Goal: Communication & Community: Participate in discussion

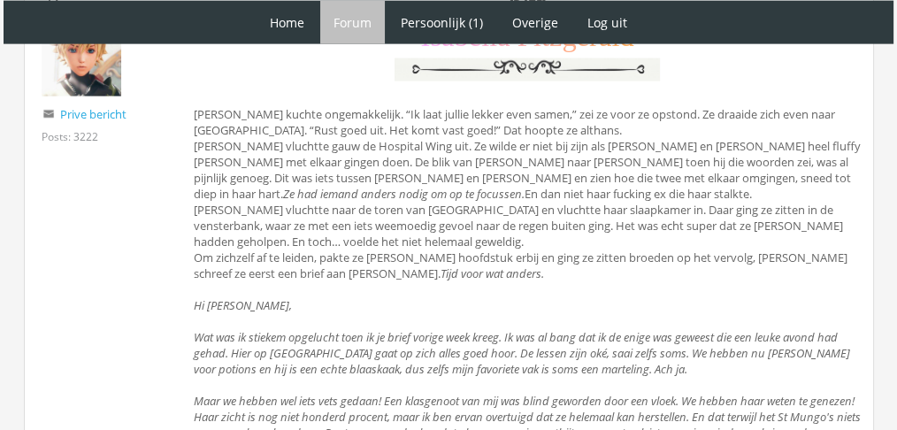
scroll to position [4129, 0]
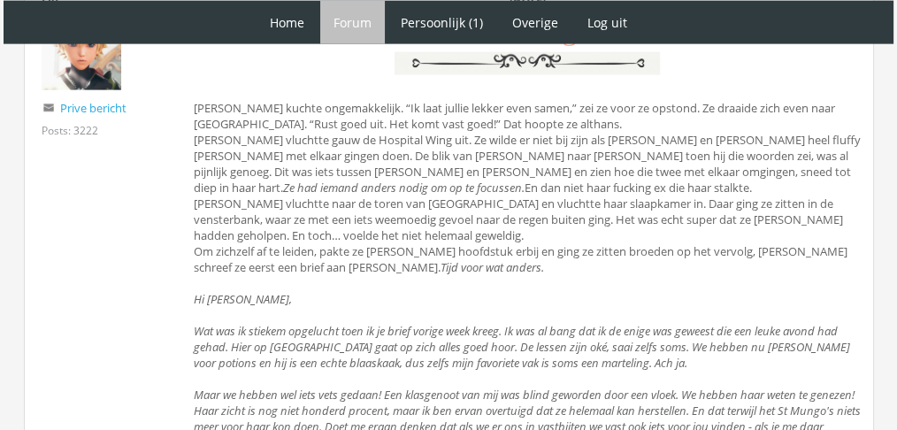
click at [470, 196] on div "Woensdag 8 december I s a b e l l a F i t z g e r a l d Isabella kuchte ongemak…" at bounding box center [527, 285] width 667 height 592
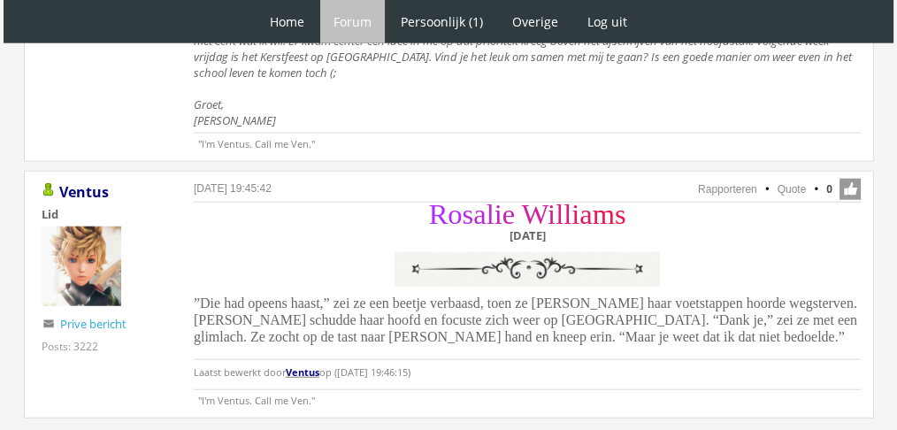
scroll to position [4601, 0]
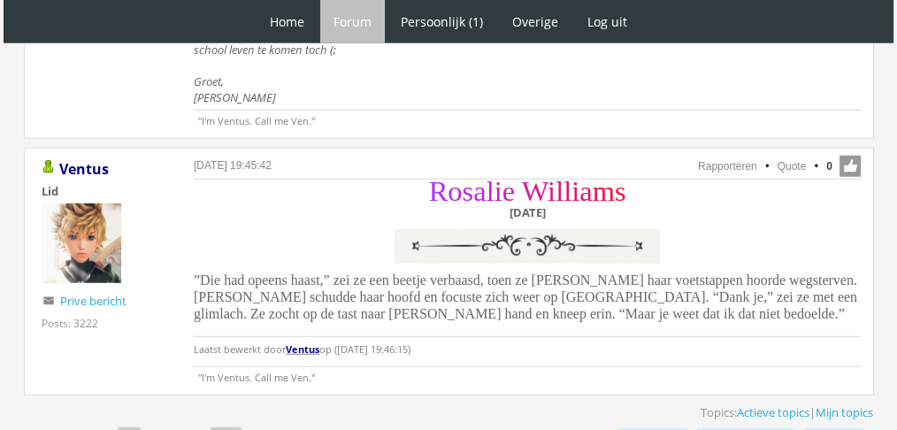
click at [485, 262] on div "R o s a l i e W i l l i a m s Woensdag 8 december ”Die had opeens haast,” zei z…" at bounding box center [527, 274] width 667 height 184
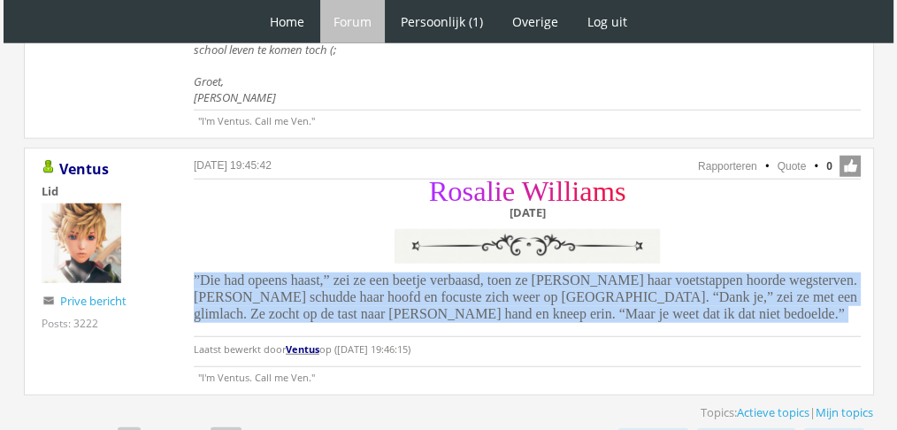
click at [485, 262] on div "R o s a l i e W i l l i a m s Woensdag 8 december ”Die had opeens haast,” zei z…" at bounding box center [527, 274] width 667 height 184
copy div "”Die had opeens haast,” zei ze een beetje verbaasd, toen ze Isabella haar voets…"
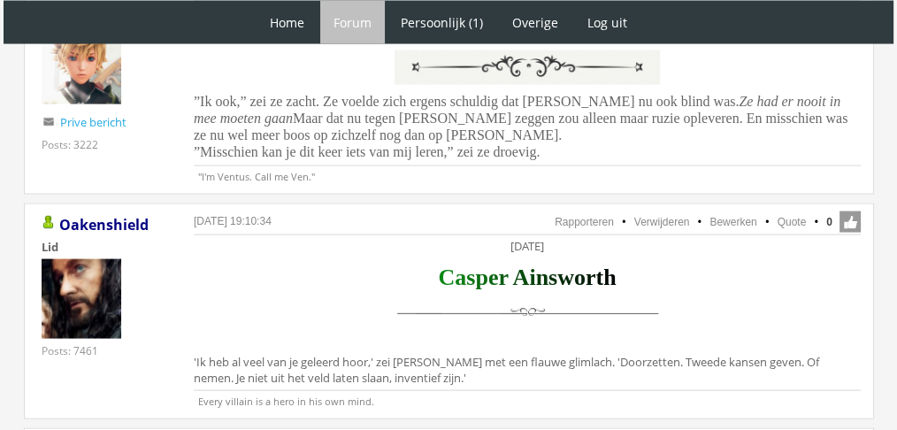
scroll to position [3637, 0]
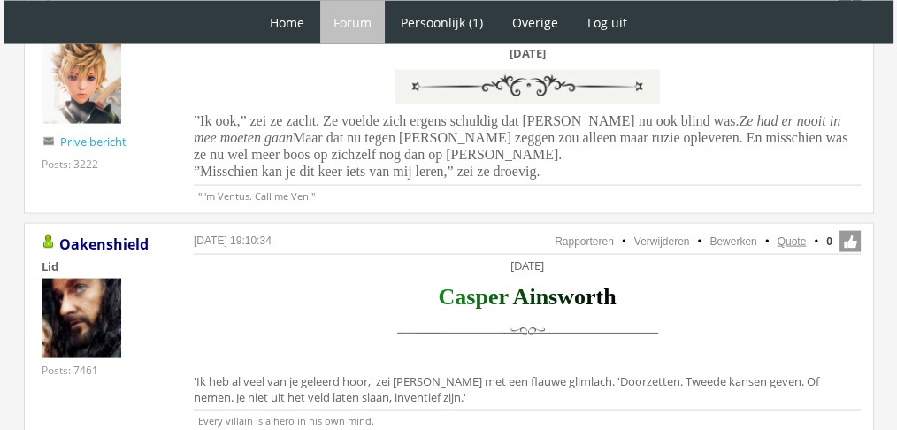
click at [780, 235] on link "Quote" at bounding box center [791, 241] width 29 height 12
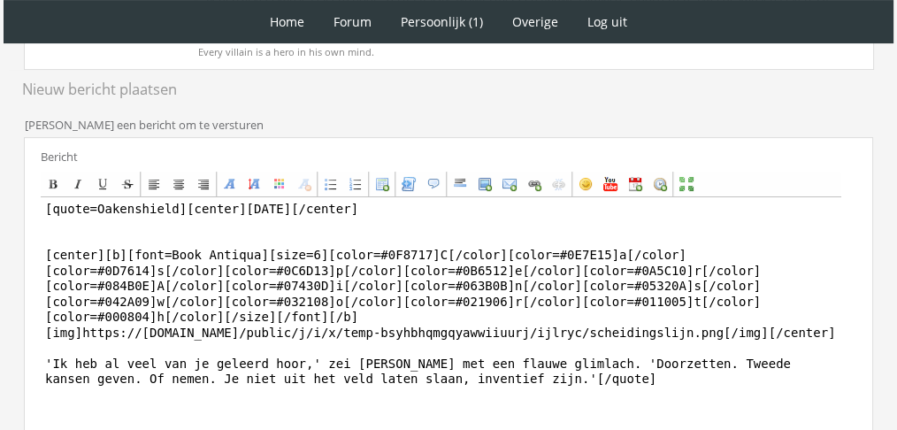
scroll to position [454, 0]
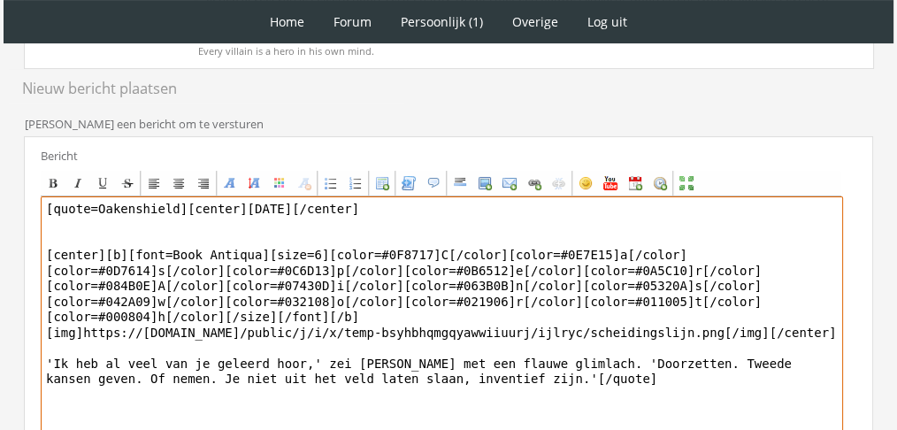
click at [582, 367] on textarea "[quote=Oakenshield][center][DATE][/center] [center][b][font=Book Antiqua][size=…" at bounding box center [442, 360] width 802 height 328
paste textarea "[PERSON_NAME] trok zijn schouders op. ‘Dat probeer ik maar voor me uit te schui…"
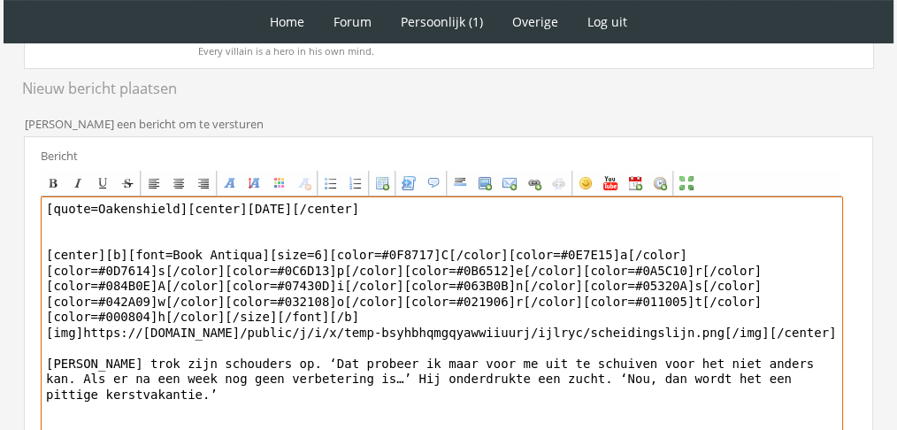
drag, startPoint x: 173, startPoint y: 199, endPoint x: 0, endPoint y: 165, distance: 176.5
click at [0, 165] on div "1 Home Forum Forum index Actieve topics Mijn topics Persoonlijk (1) Profiel Pri…" at bounding box center [448, 114] width 897 height 1137
click at [796, 332] on textarea "[center][DATE][/center] [center][b][font=Book Antiqua][size=6][color=#0F8717]C[…" at bounding box center [442, 360] width 802 height 328
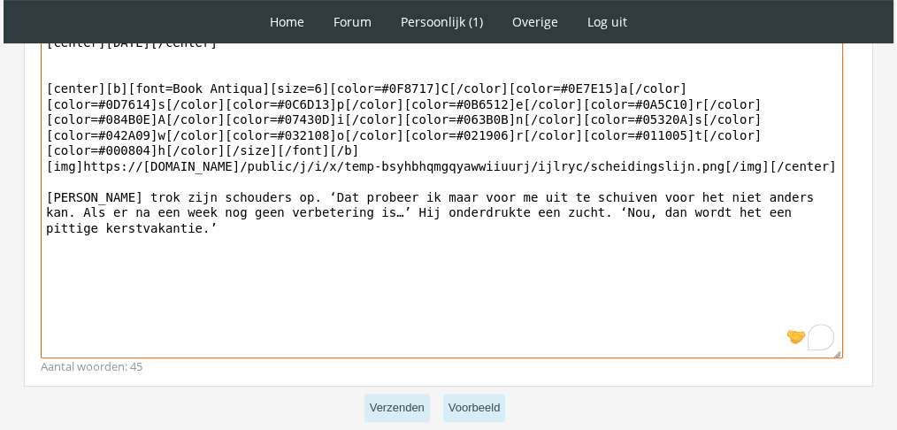
drag, startPoint x: 796, startPoint y: 332, endPoint x: 785, endPoint y: 457, distance: 125.1
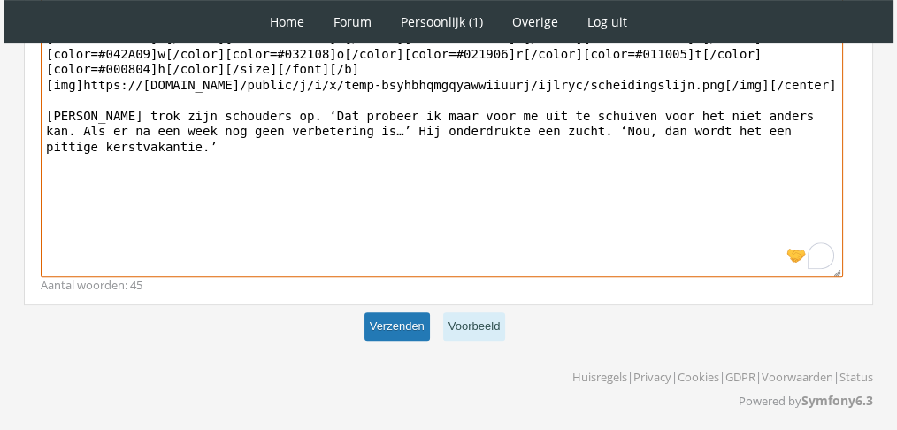
type textarea "[center]Woensdag 8 december[/center] [center][b][font=Book Antiqua][size=6][col…"
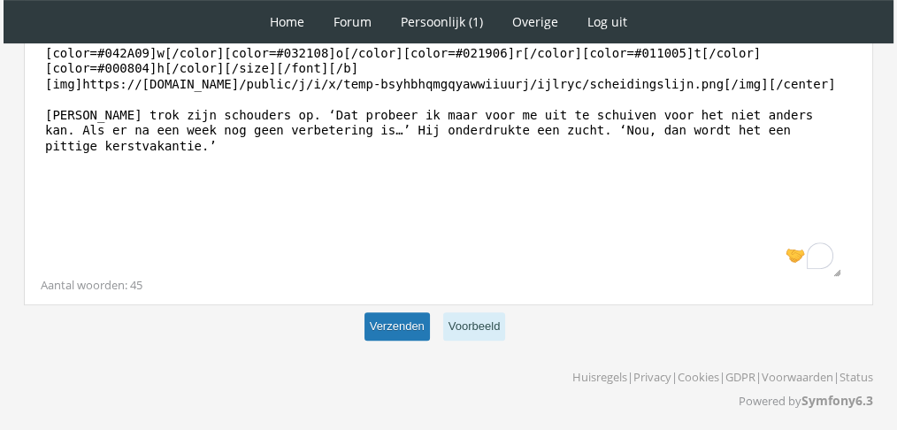
click at [399, 320] on button "Verzenden" at bounding box center [396, 326] width 65 height 29
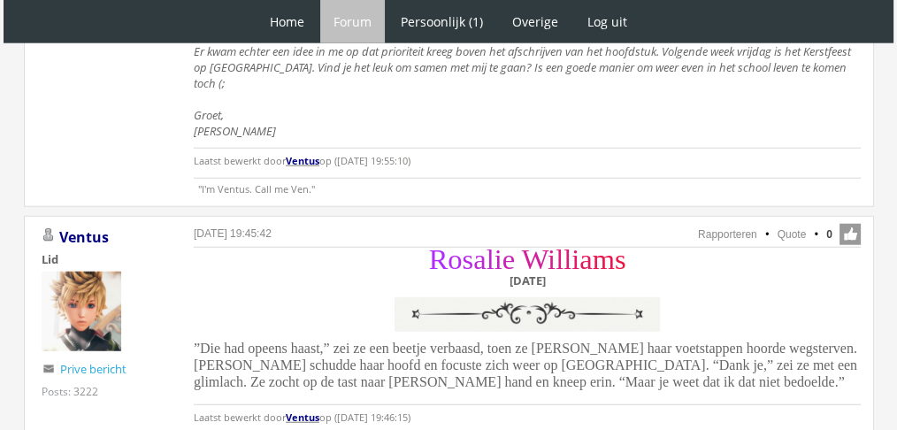
scroll to position [4579, 0]
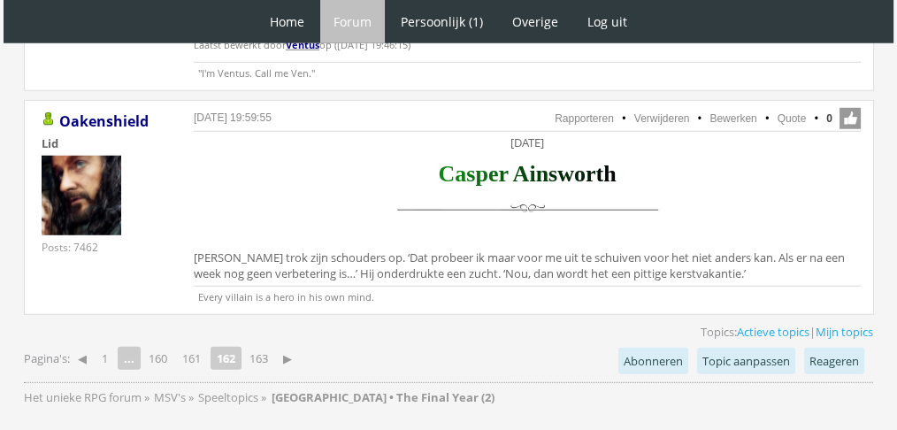
scroll to position [4992, 0]
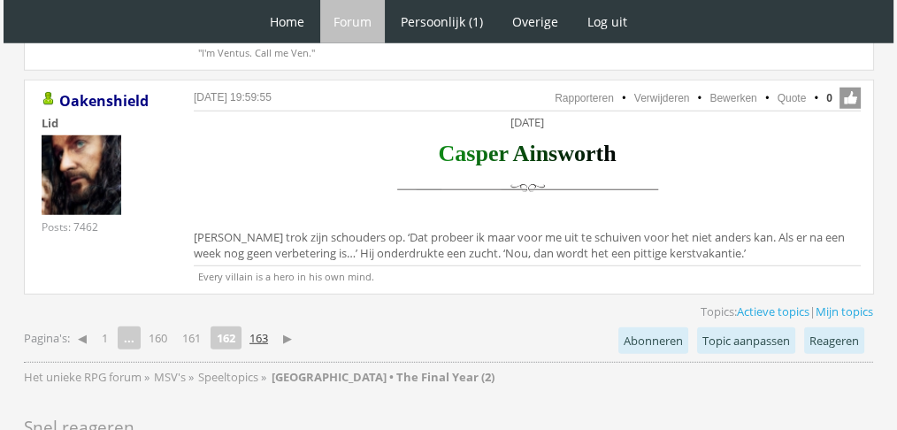
click at [266, 325] on link "163" at bounding box center [258, 337] width 33 height 25
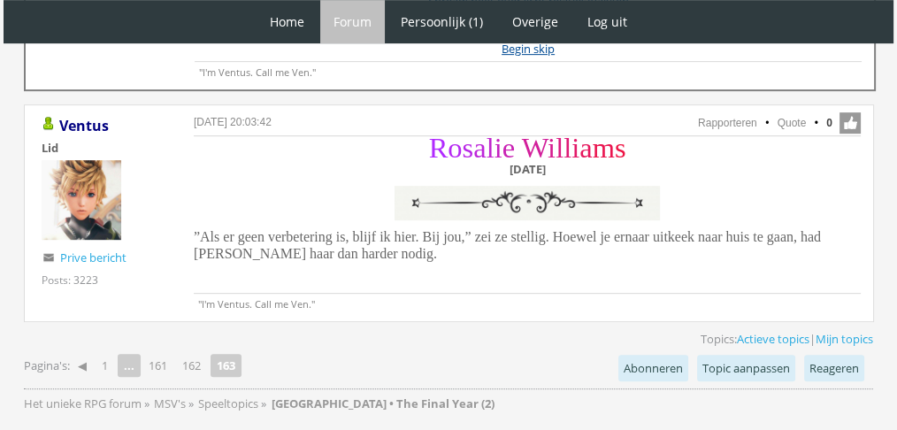
scroll to position [913, 0]
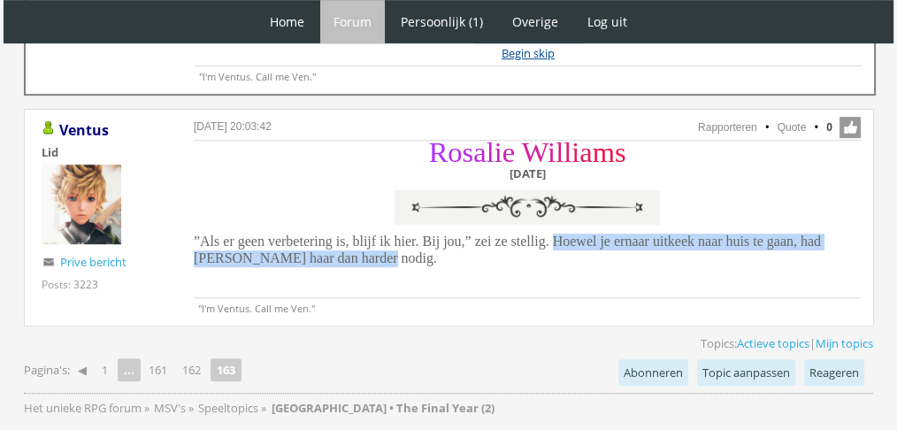
drag, startPoint x: 535, startPoint y: 238, endPoint x: 637, endPoint y: 262, distance: 104.4
click at [637, 262] on div "R o s a l i e W i l l i a m s Woensdag 8 december ”Als er geen verbetering is, …" at bounding box center [527, 207] width 667 height 128
copy span "Hoewel je ernaar uitkeek naar huis te gaan, had Casper haar dan harder nodig."
click at [186, 366] on link "162" at bounding box center [191, 369] width 33 height 25
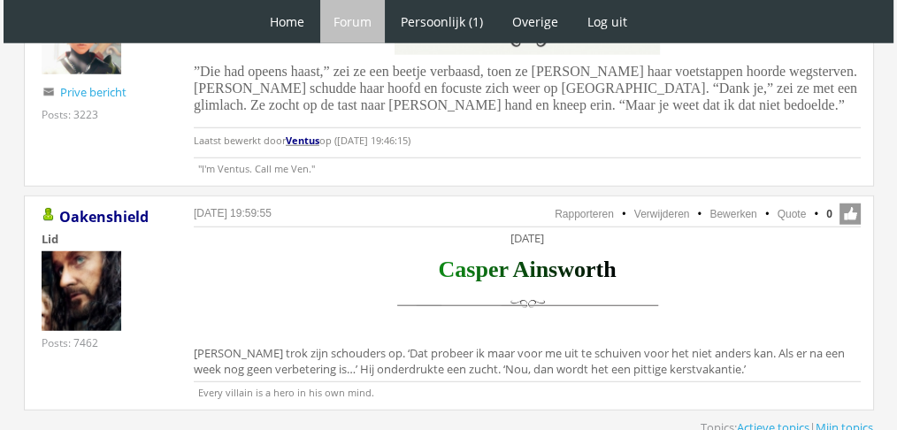
scroll to position [4870, 0]
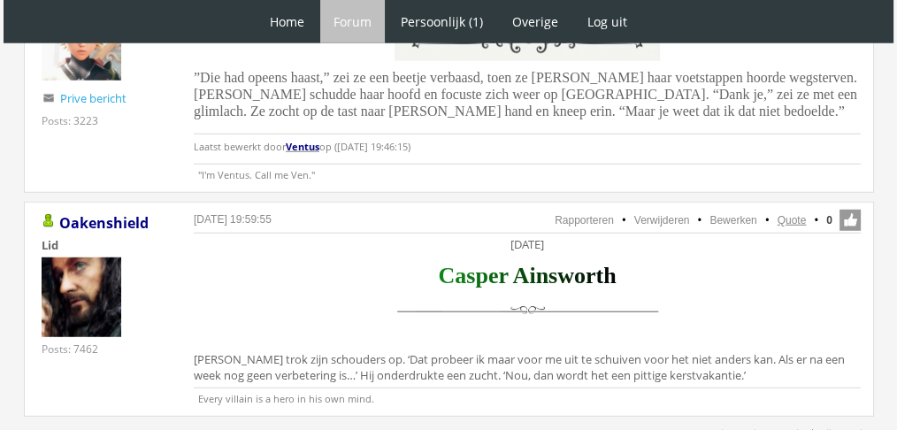
click at [783, 214] on link "Quote" at bounding box center [791, 220] width 29 height 12
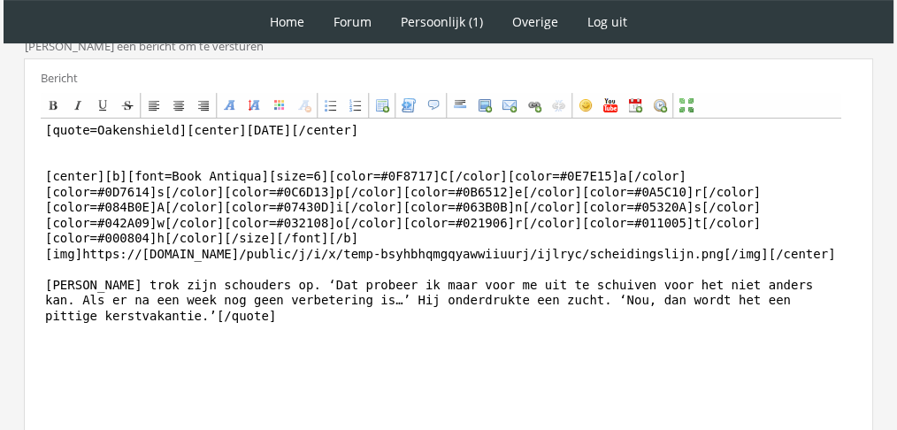
scroll to position [538, 0]
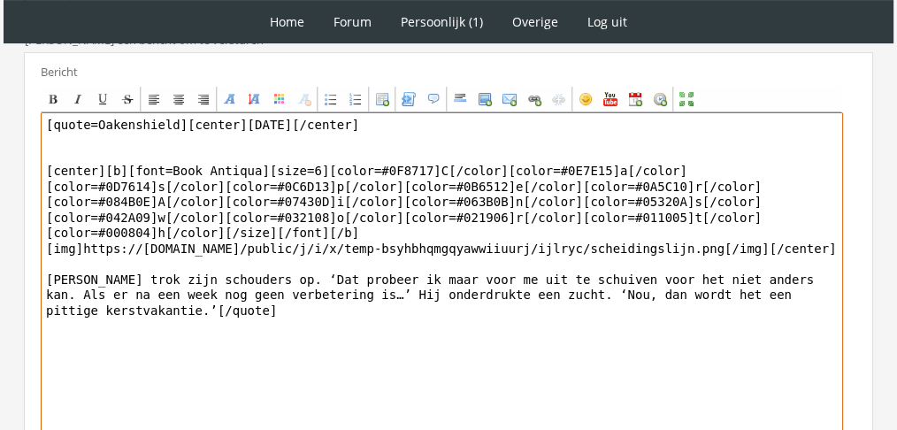
click at [399, 284] on textarea "[quote=Oakenshield][center][DATE][/center] [center][b][font=Book Antiqua][size=…" at bounding box center [442, 276] width 802 height 328
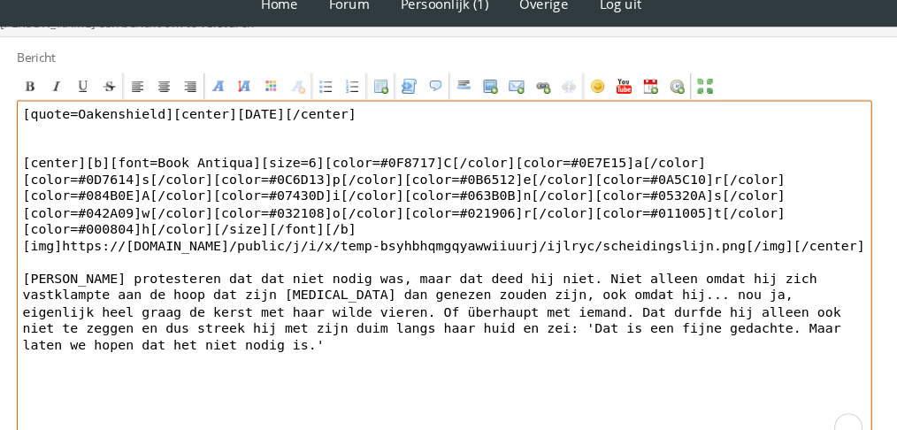
drag, startPoint x: 174, startPoint y: 120, endPoint x: 25, endPoint y: 83, distance: 154.0
click at [25, 83] on div "Bericht Bold Italic Underline Strikethrough Align left Center Align right Font …" at bounding box center [448, 260] width 849 height 416
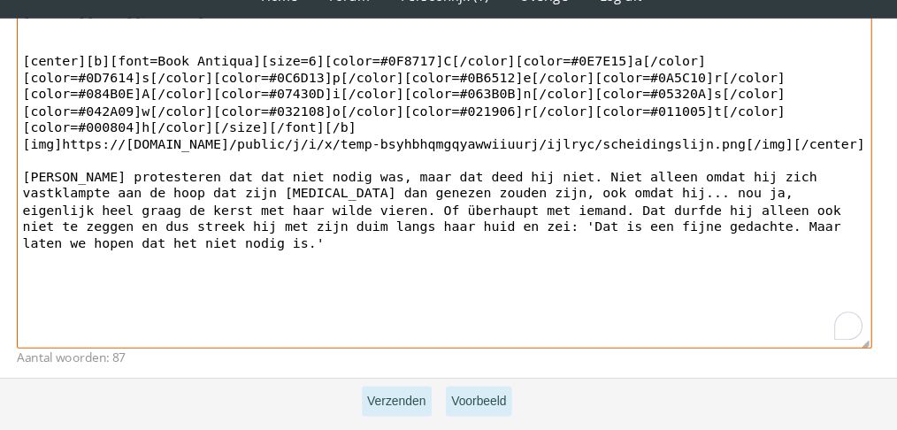
scroll to position [648, 0]
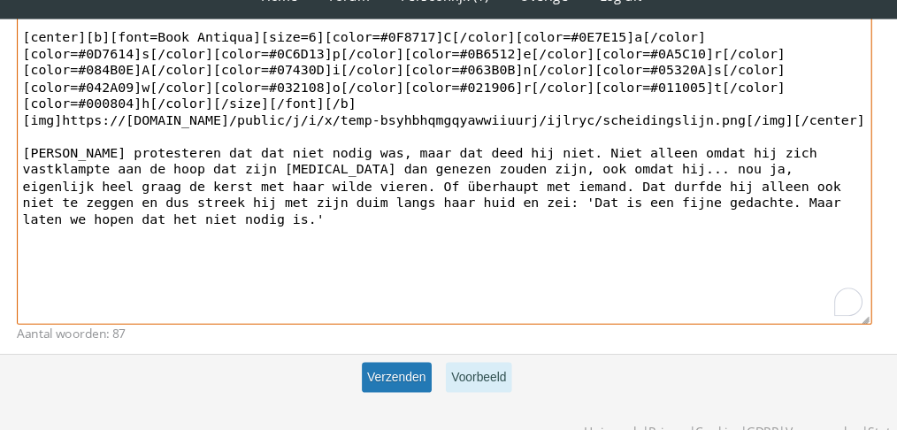
type textarea "[center][DATE][/center] [center][b][font=Book Antiqua][size=6][color=#0F8717]C[…"
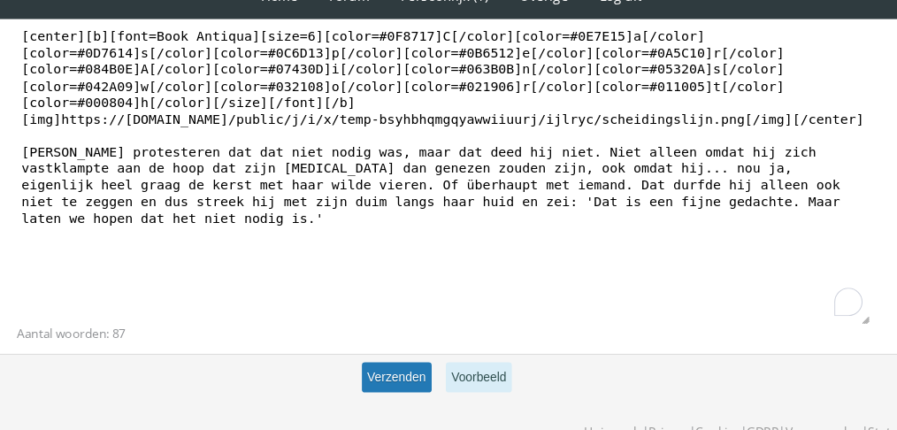
scroll to position [647, 0]
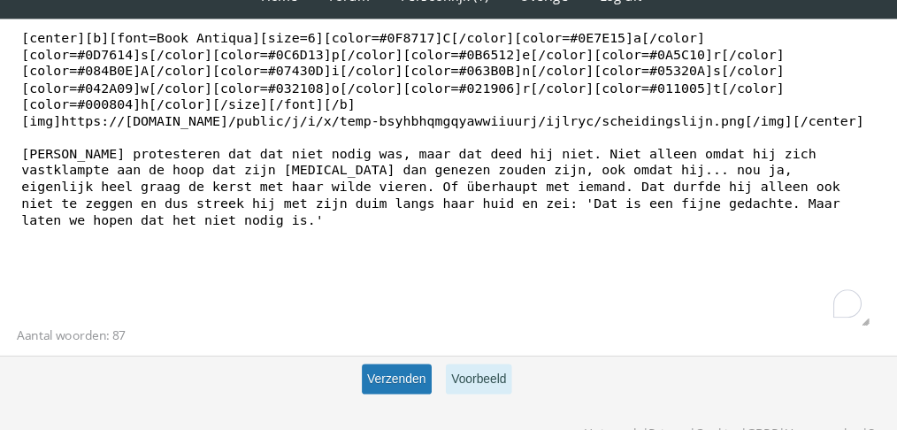
click at [398, 375] on button "Verzenden" at bounding box center [396, 381] width 65 height 29
